Goal: Task Accomplishment & Management: Complete application form

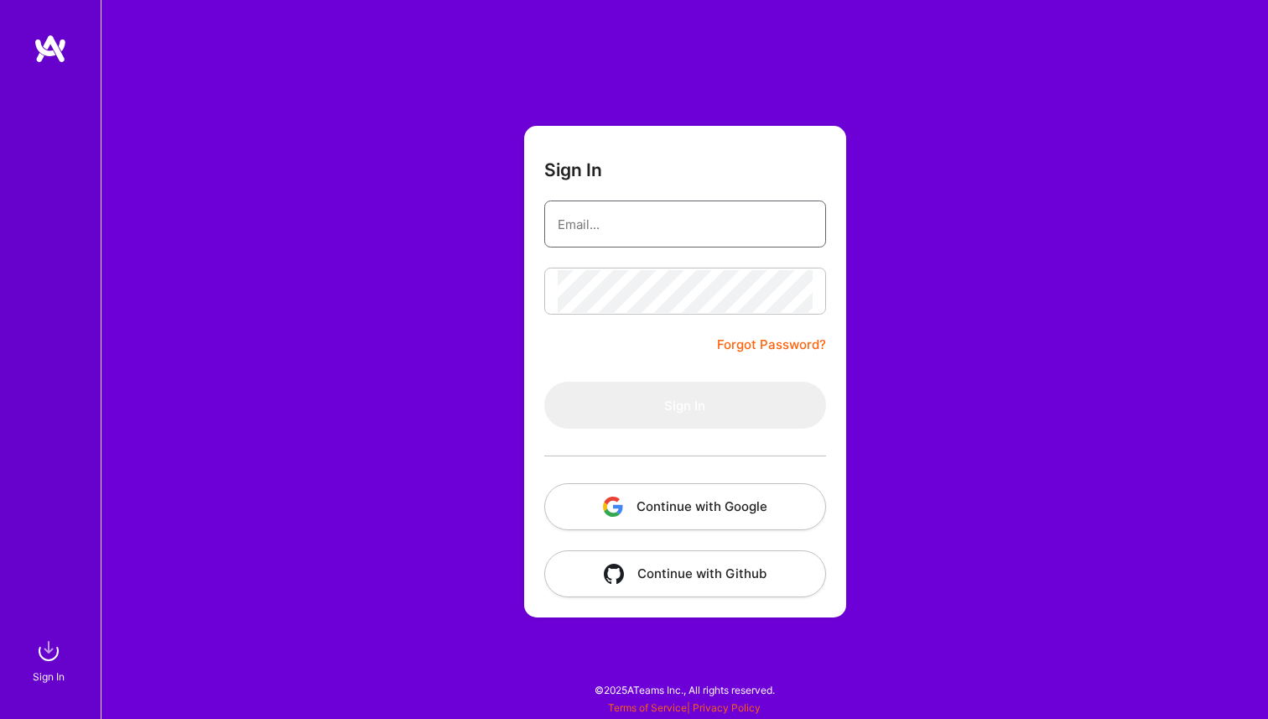
click at [660, 232] on input "email" at bounding box center [685, 224] width 255 height 43
type input "[EMAIL_ADDRESS][DOMAIN_NAME]"
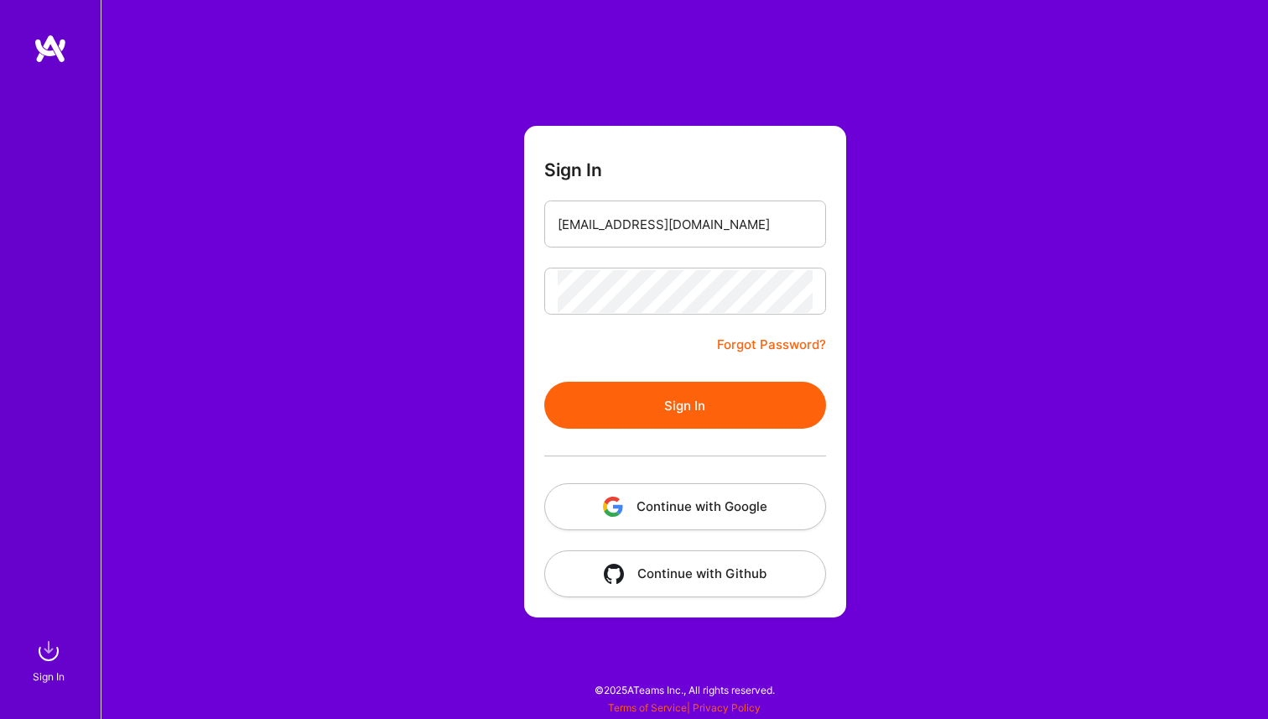
click at [686, 414] on button "Sign In" at bounding box center [685, 405] width 282 height 47
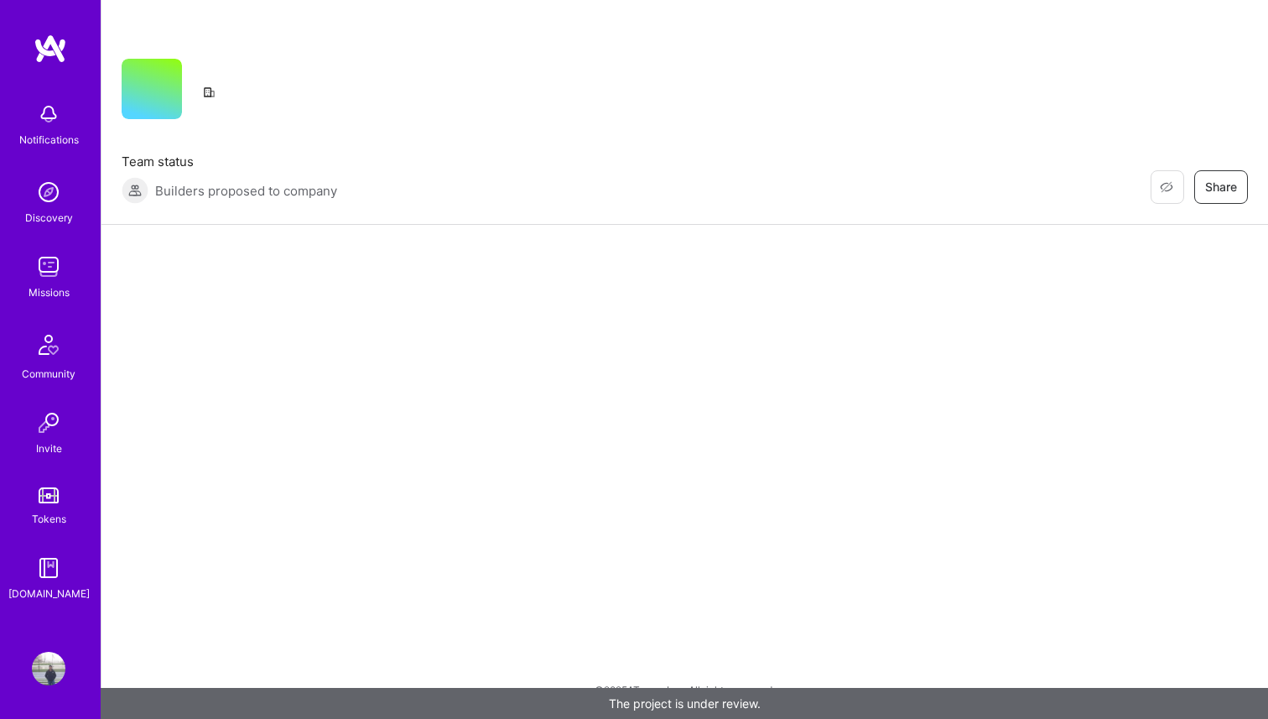
click at [64, 274] on img at bounding box center [49, 267] width 34 height 34
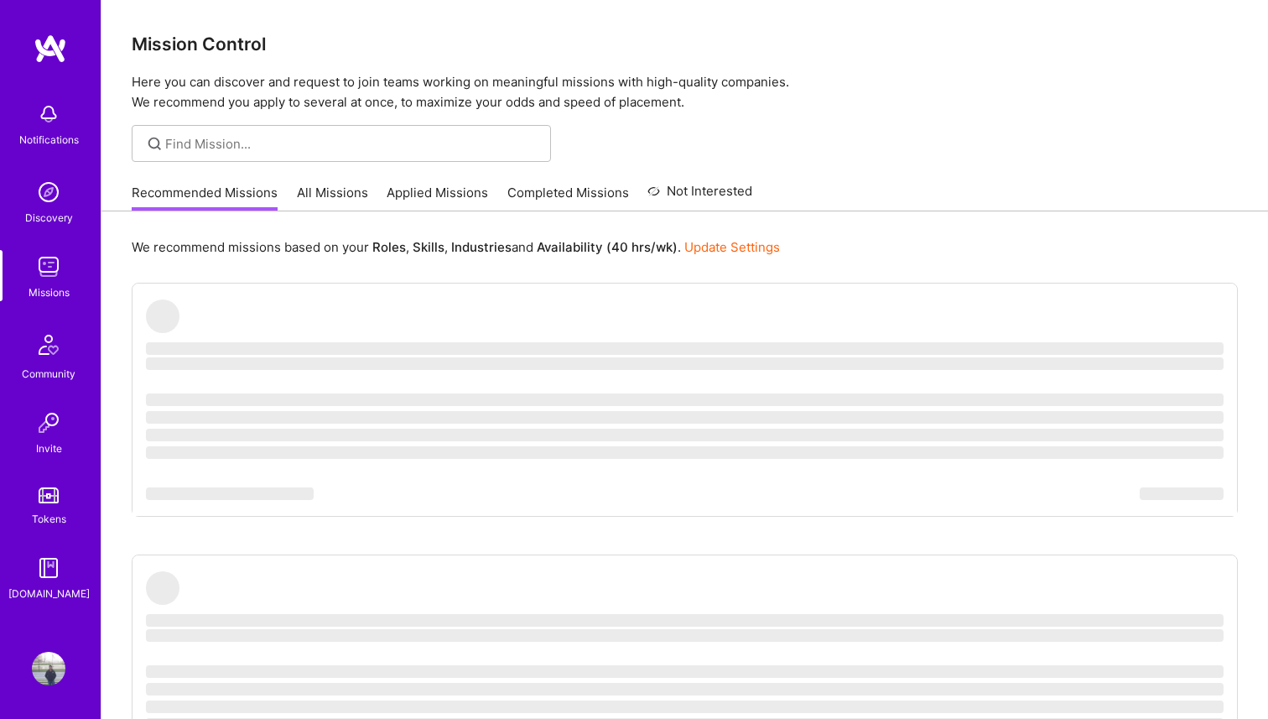
click at [320, 200] on link "All Missions" at bounding box center [332, 198] width 71 height 28
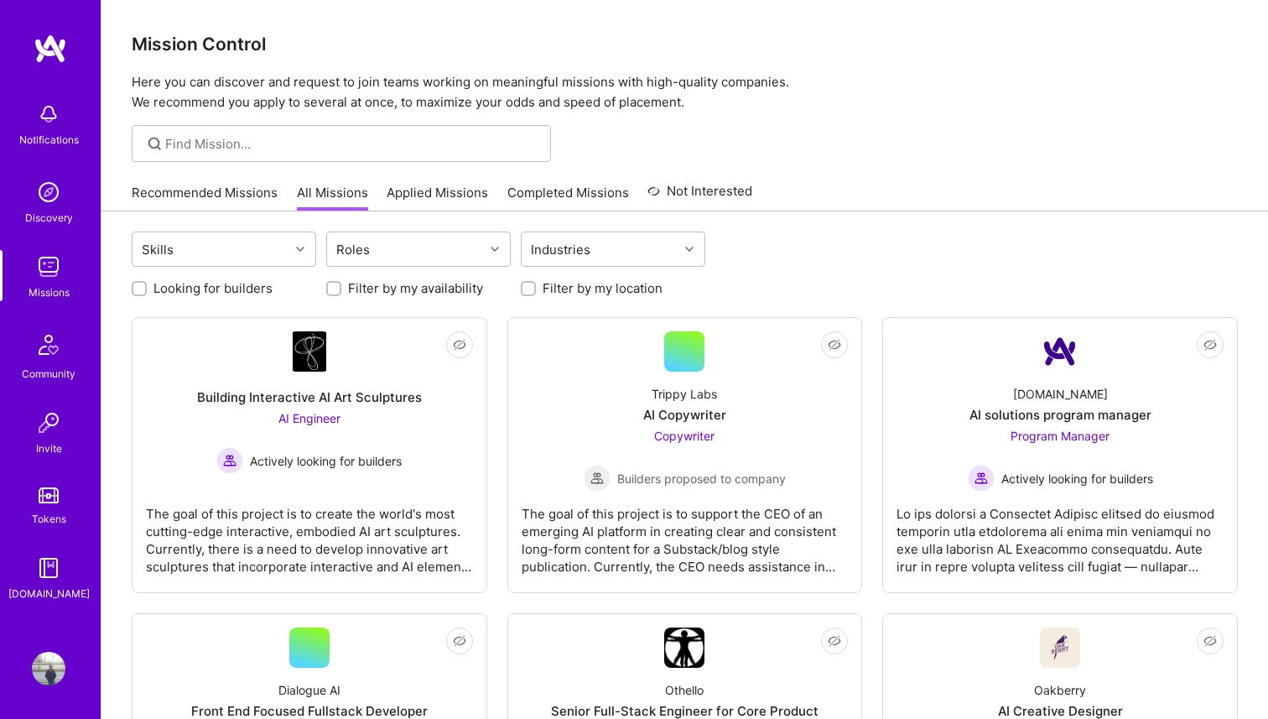
click at [435, 200] on link "Applied Missions" at bounding box center [437, 198] width 101 height 28
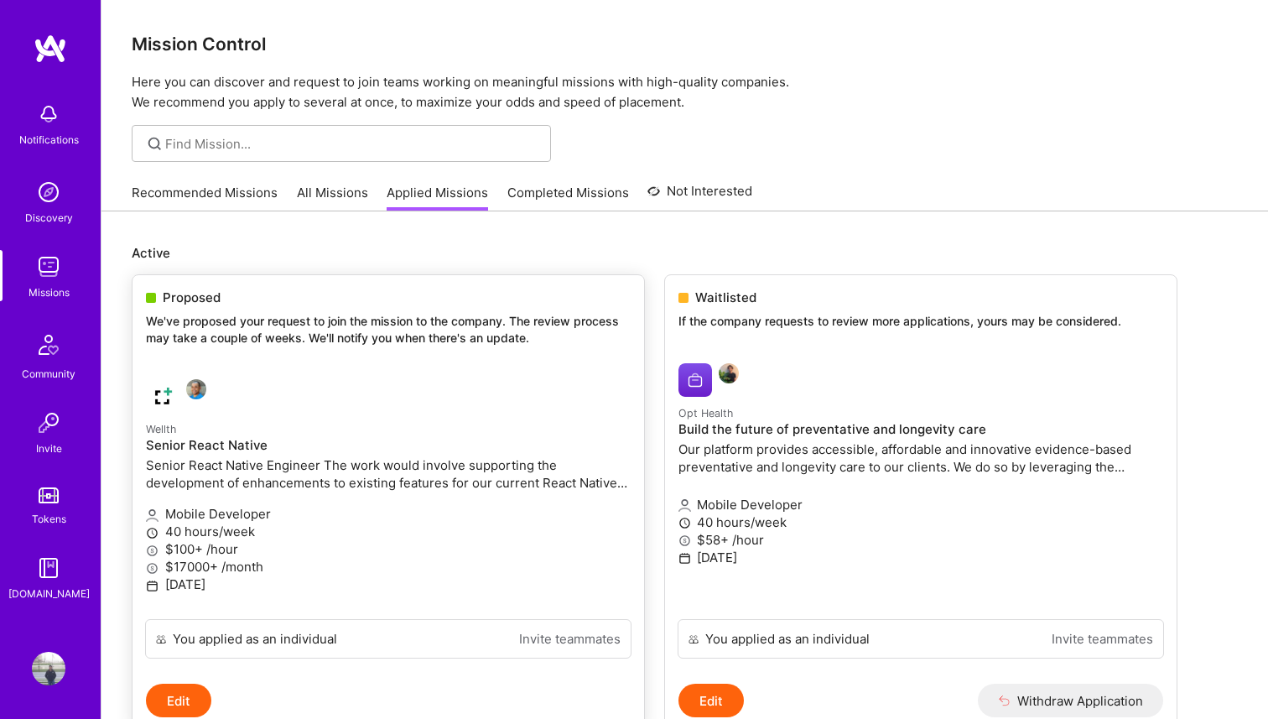
click at [382, 353] on div "Proposed We've proposed your request to join the mission to the company. The re…" at bounding box center [388, 320] width 512 height 91
click at [349, 308] on div "Proposed We've proposed your request to join the mission to the company. The re…" at bounding box center [388, 320] width 512 height 91
click at [210, 301] on span "Proposed" at bounding box center [192, 297] width 58 height 18
click at [204, 327] on p "We've proposed your request to join the mission to the company. The review proc…" at bounding box center [388, 329] width 485 height 33
click at [223, 528] on p "40 hours/week" at bounding box center [388, 531] width 485 height 18
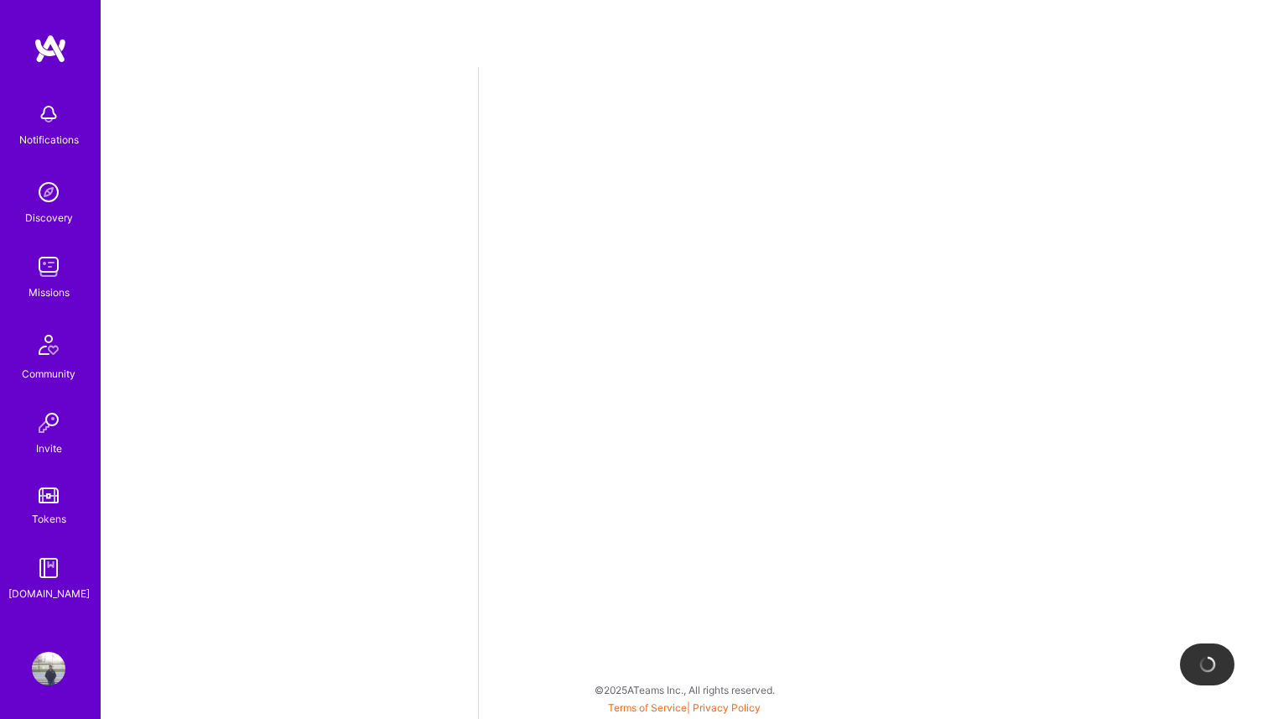
click at [223, 528] on div at bounding box center [289, 393] width 377 height 652
select select "US"
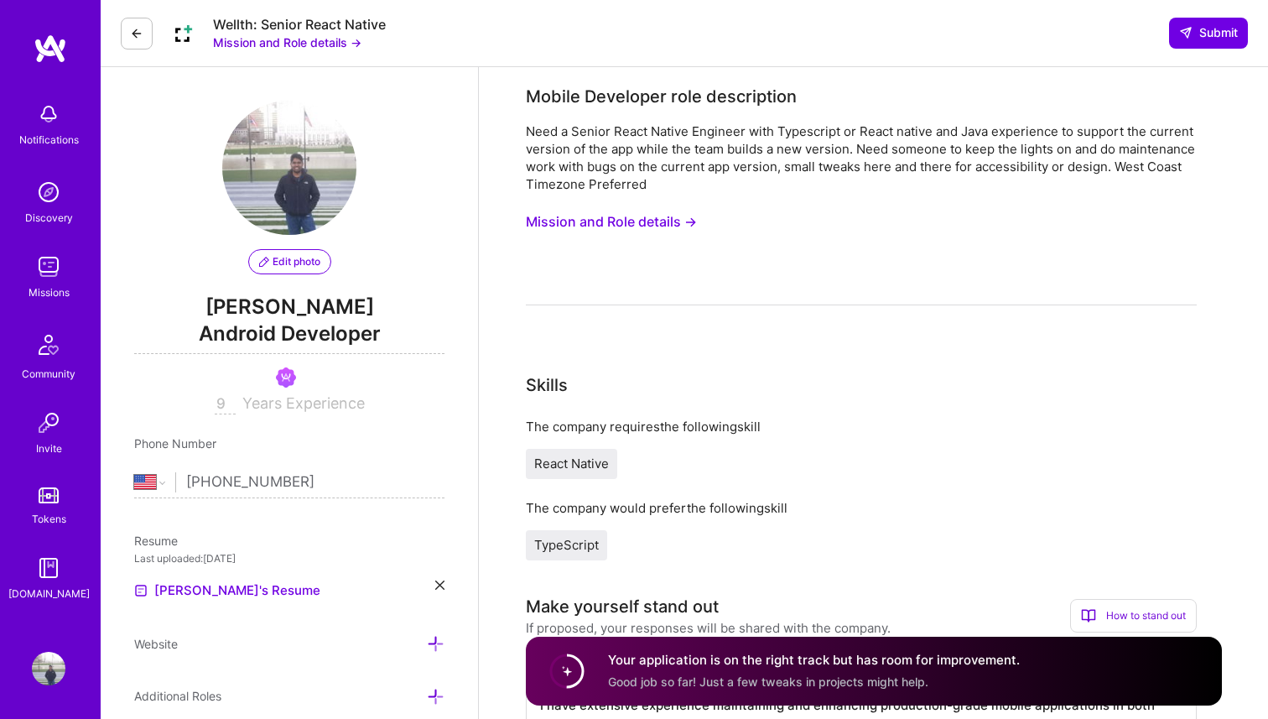
click at [142, 35] on icon at bounding box center [136, 33] width 13 height 13
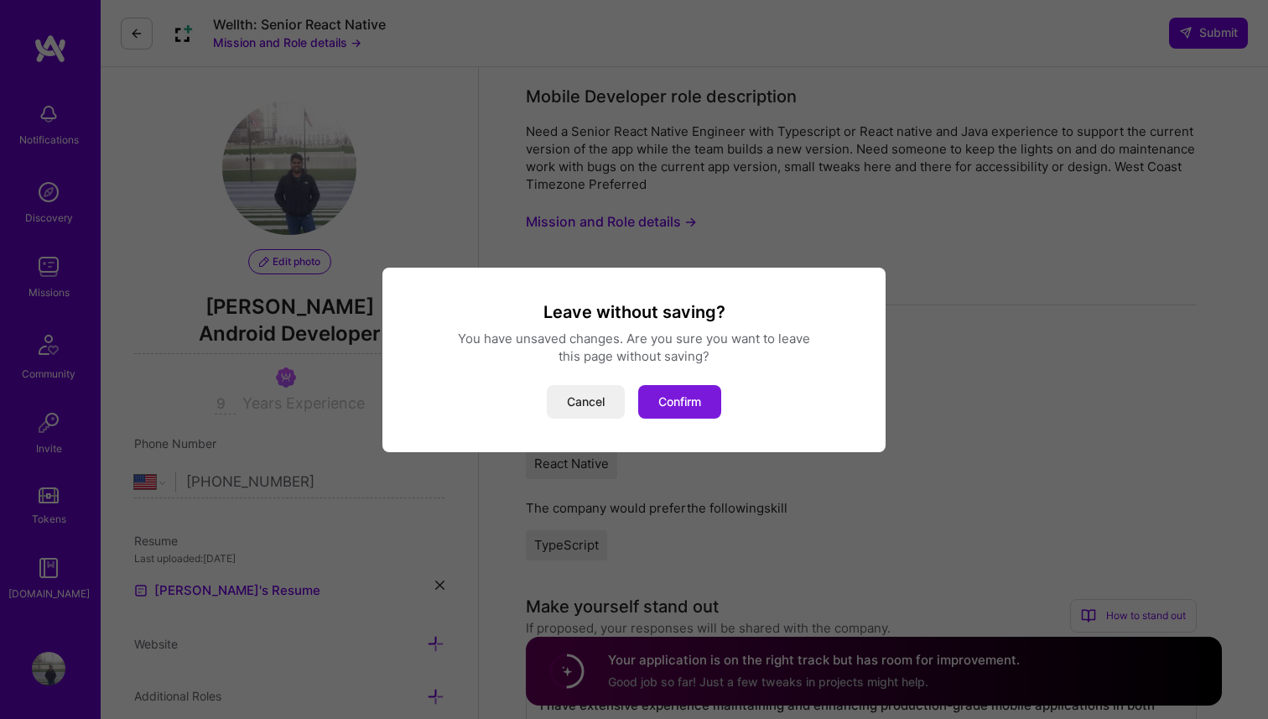
click at [653, 397] on button "Confirm" at bounding box center [679, 402] width 83 height 34
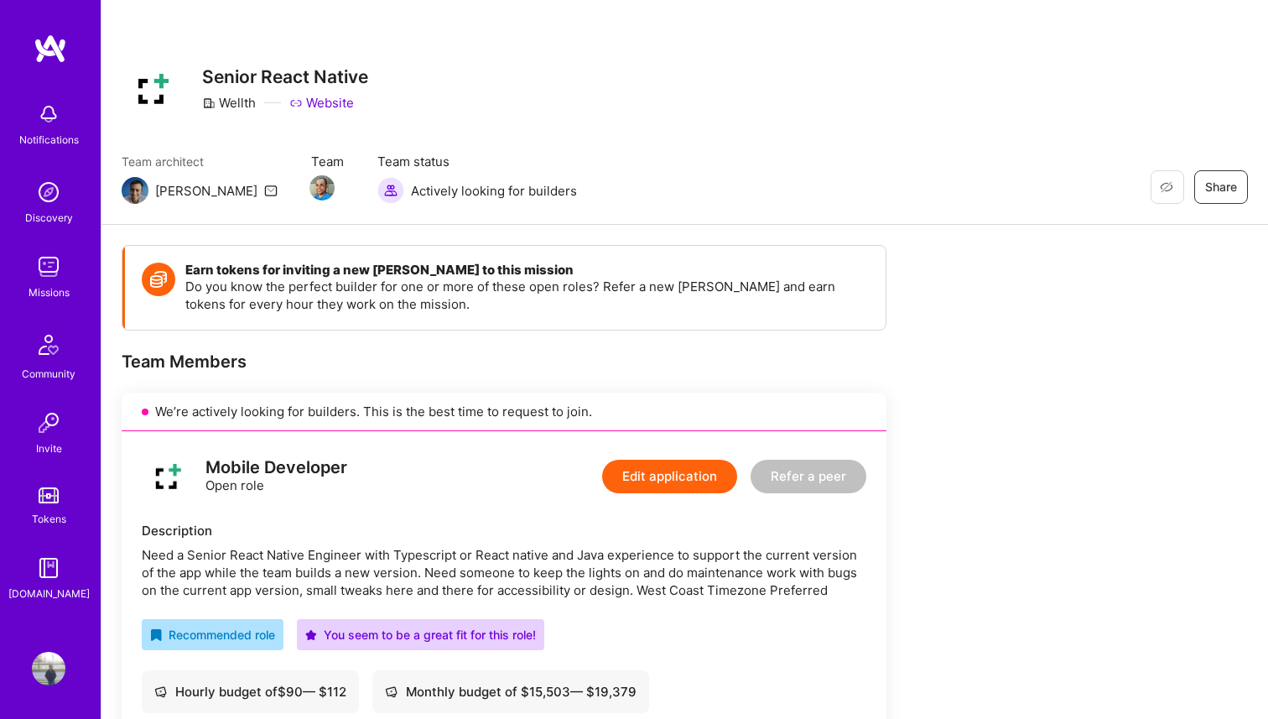
click at [264, 191] on icon at bounding box center [270, 190] width 13 height 13
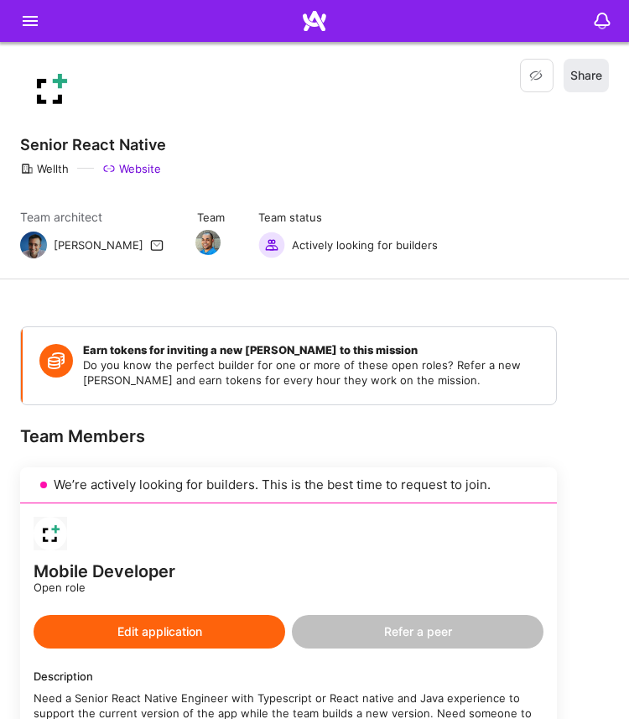
click at [62, 244] on div "[PERSON_NAME]" at bounding box center [99, 244] width 90 height 15
click at [40, 246] on img at bounding box center [33, 244] width 27 height 27
click at [40, 245] on img at bounding box center [33, 244] width 27 height 27
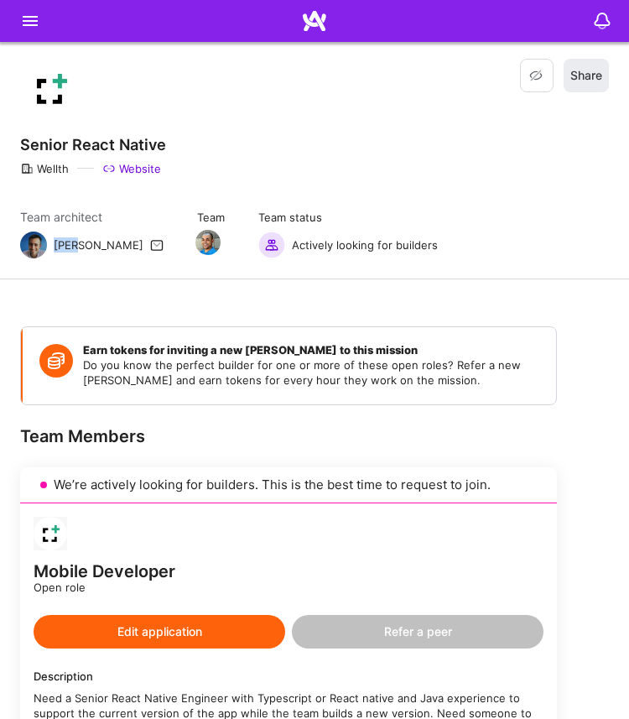
click at [150, 242] on icon at bounding box center [156, 244] width 13 height 13
click at [34, 248] on img at bounding box center [33, 244] width 27 height 27
